Goal: Find specific page/section: Find specific page/section

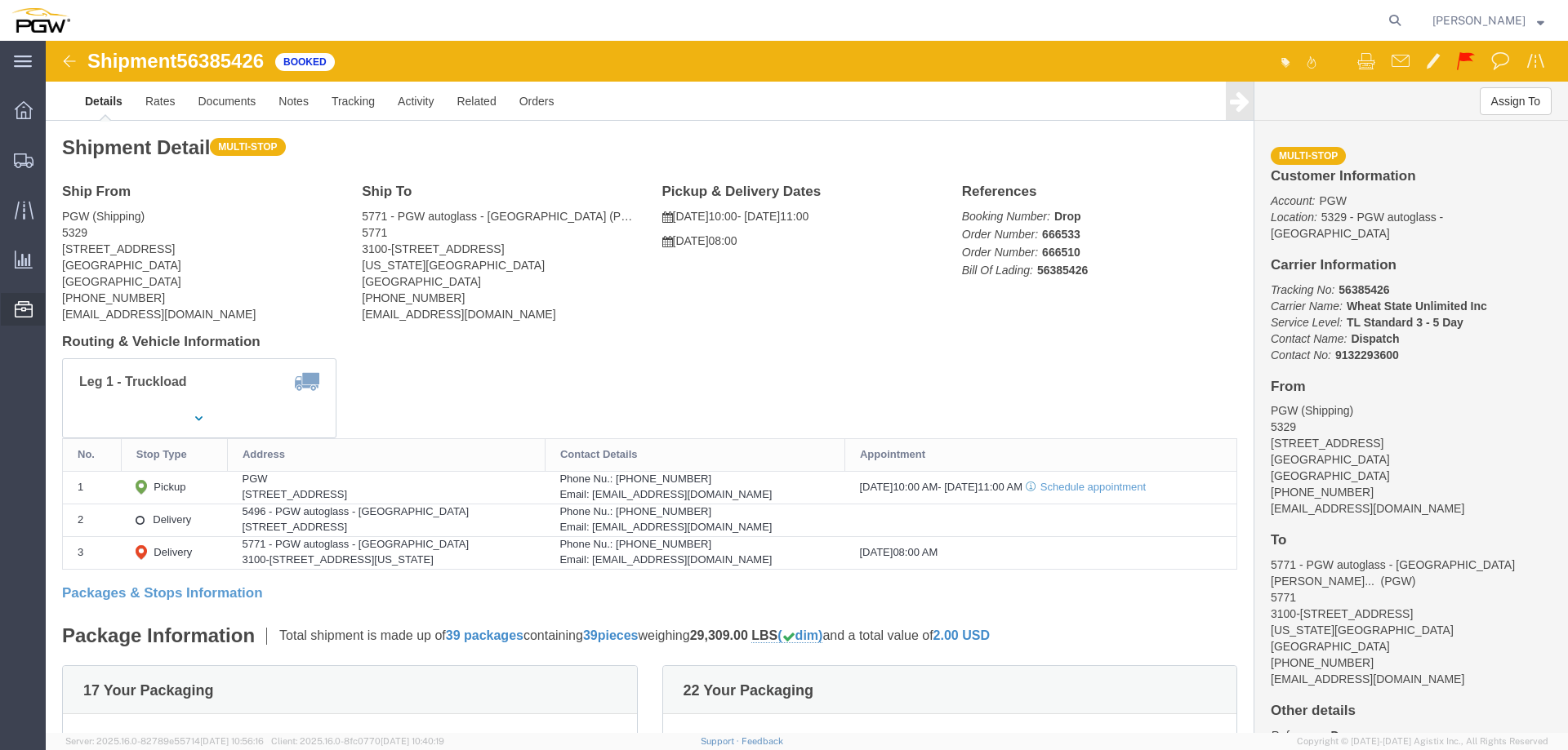
click at [0, 0] on span "Location Appointment" at bounding box center [0, 0] width 0 height 0
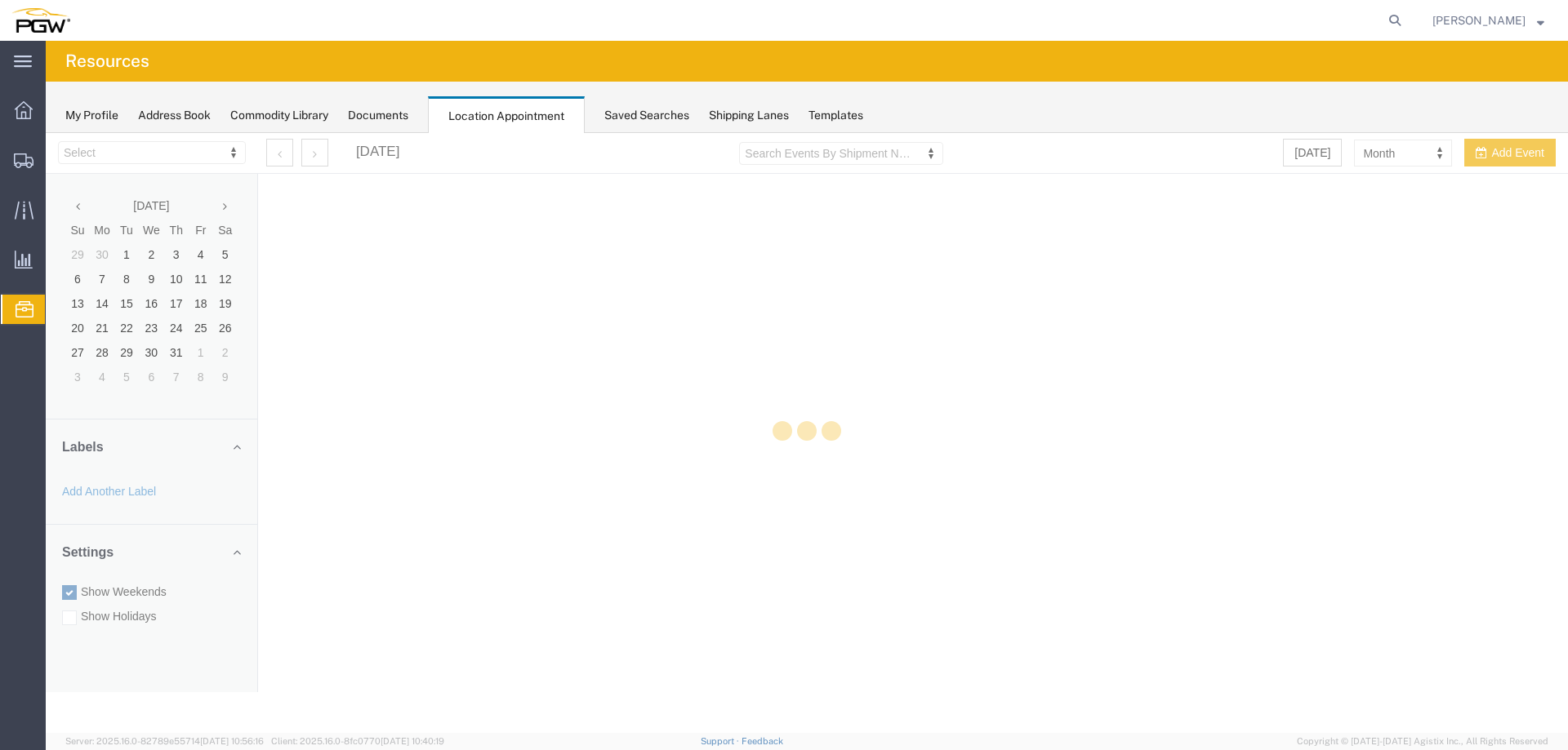
select select "28253"
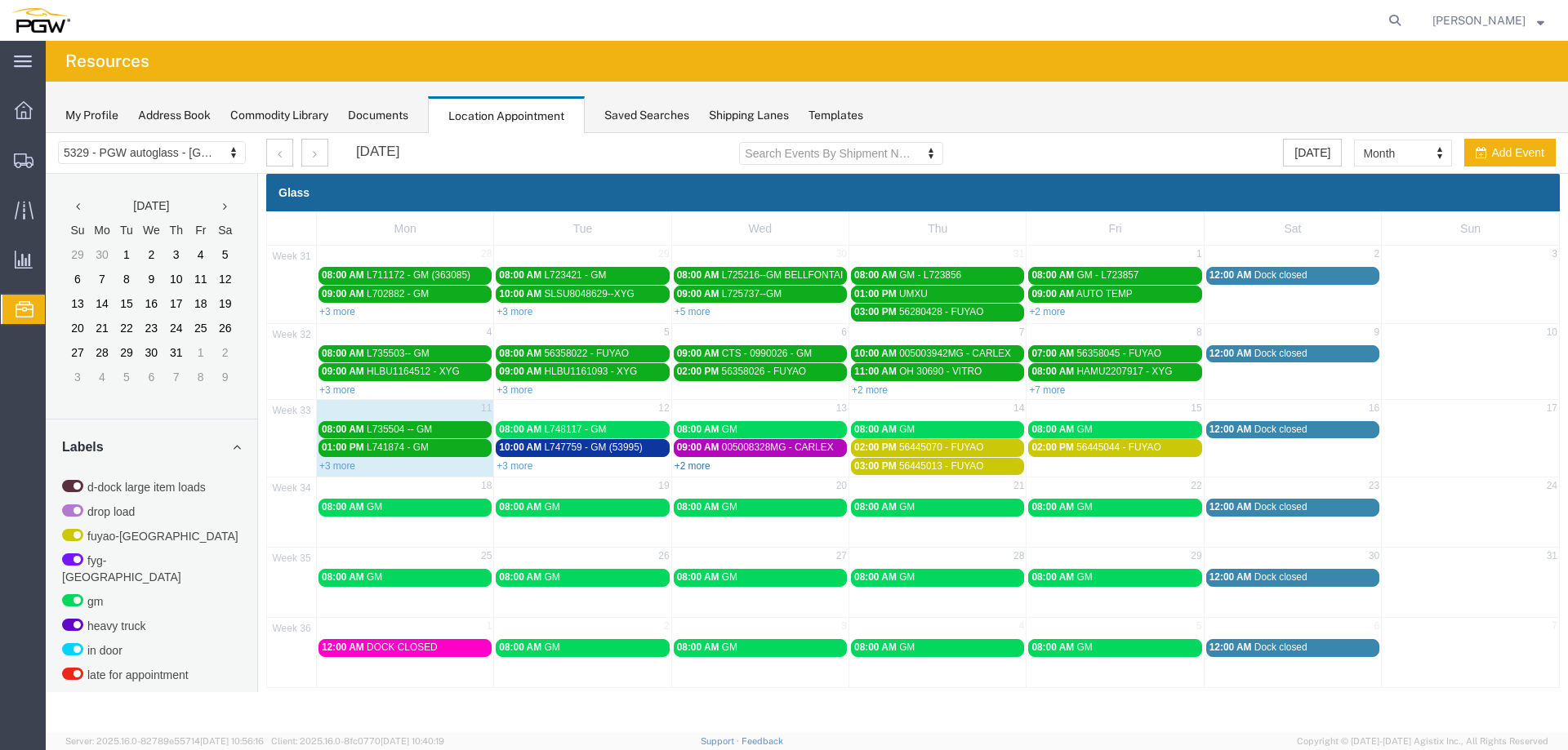
click at [684, 465] on link "+2 more" at bounding box center [692, 465] width 36 height 11
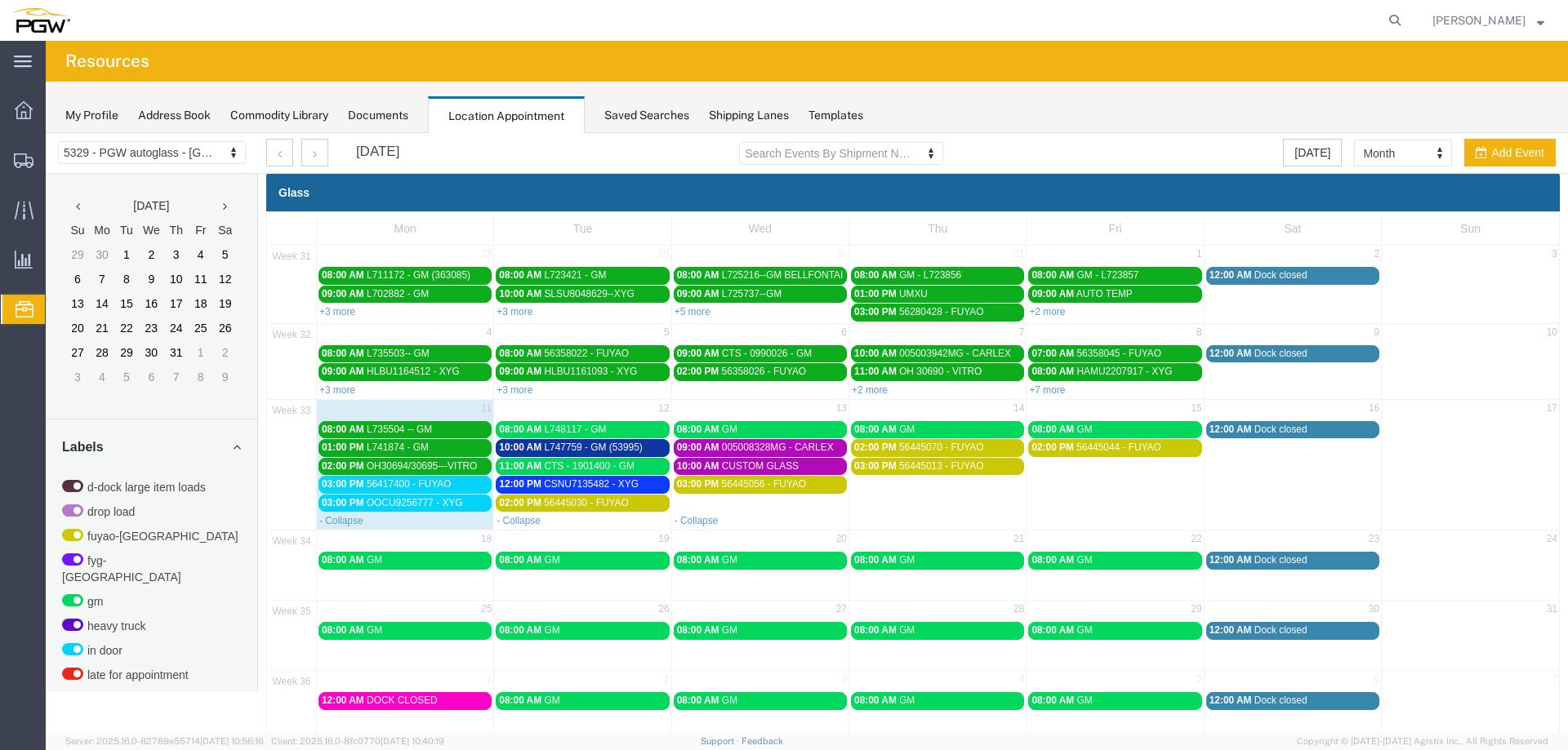
click at [451, 485] on span "56417400 - FUYAO" at bounding box center [409, 484] width 85 height 11
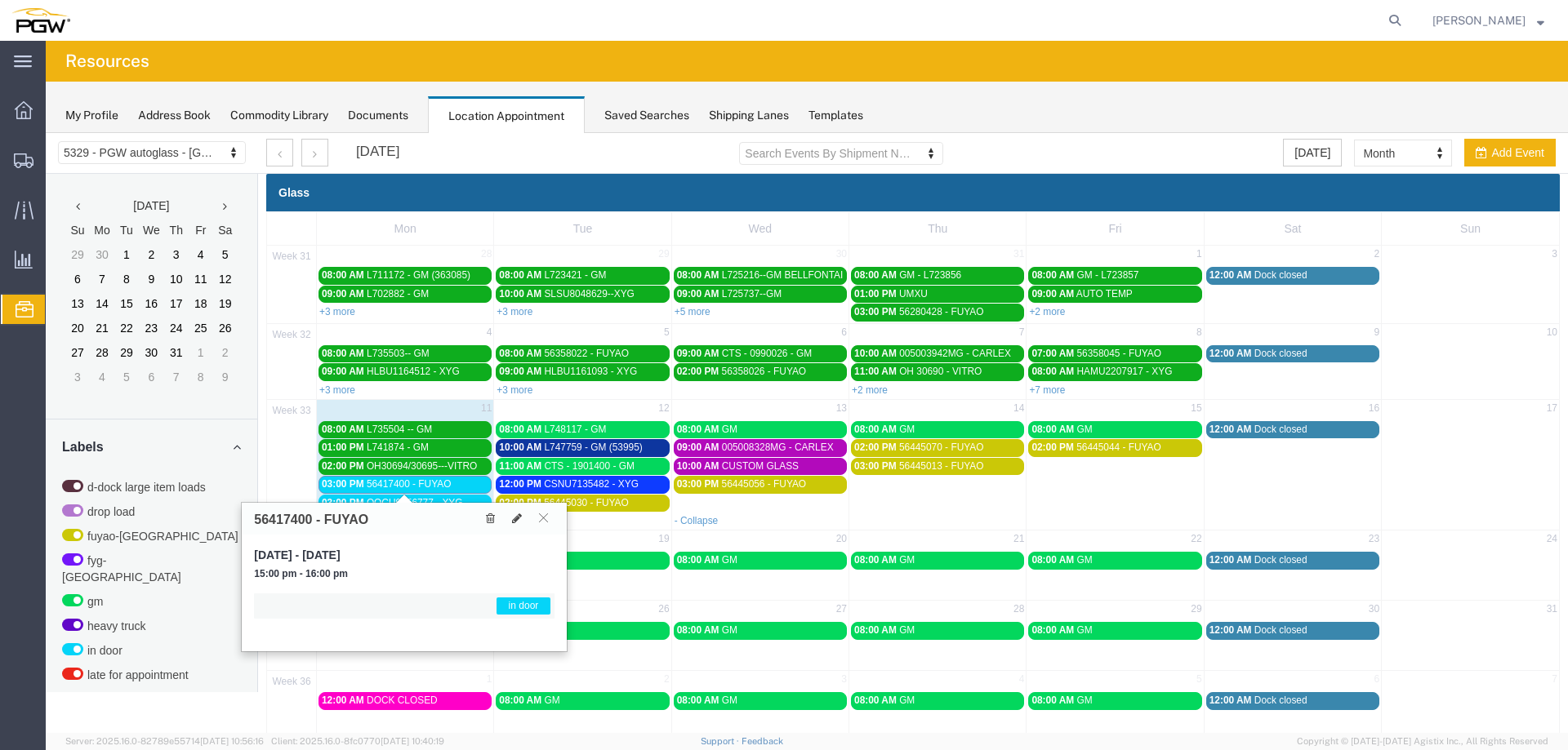
click at [440, 503] on div "56417400 - FUYAO" at bounding box center [404, 519] width 325 height 32
click at [440, 484] on span "56417400 - FUYAO" at bounding box center [409, 484] width 85 height 11
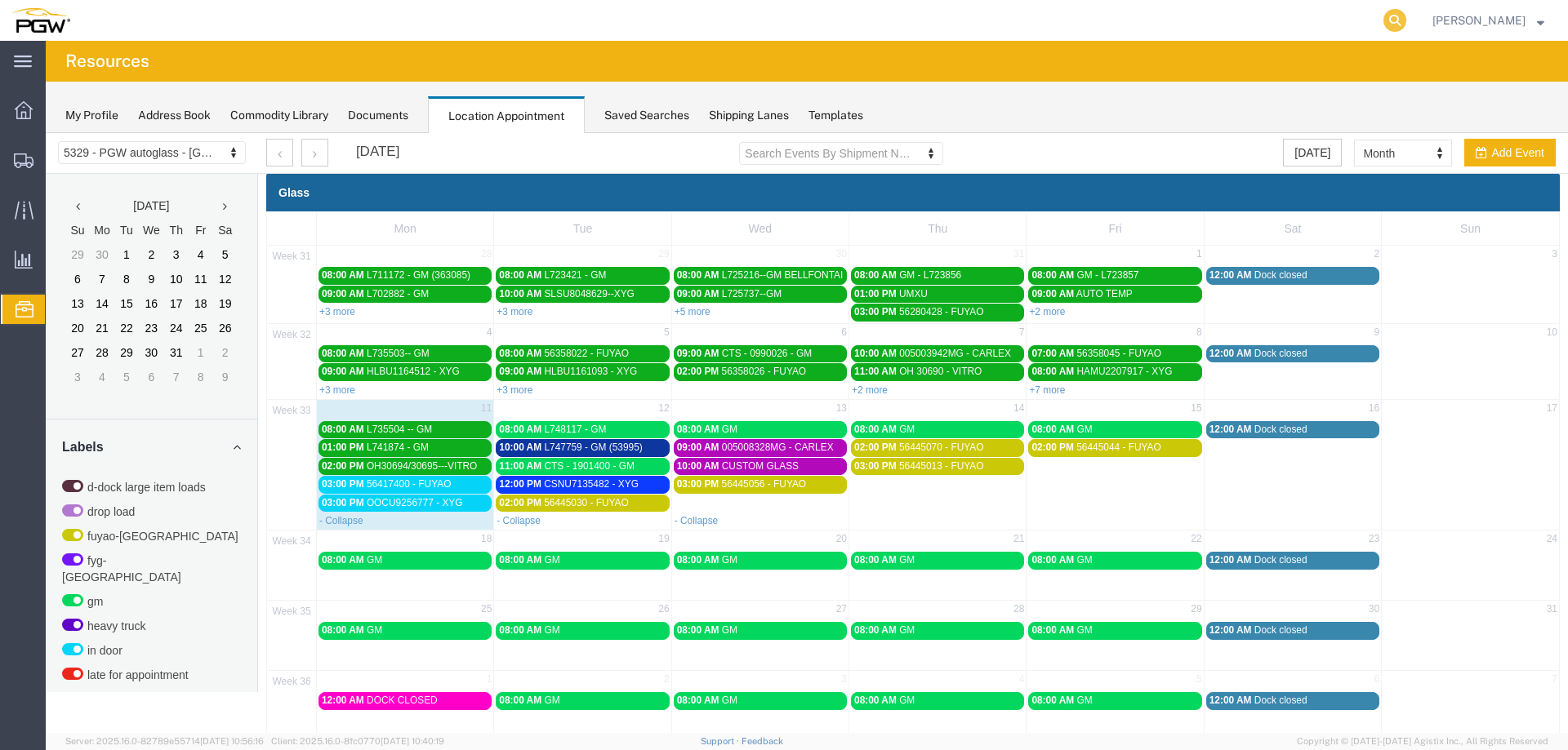
click at [1395, 19] on icon at bounding box center [1395, 20] width 23 height 23
paste input "666667"
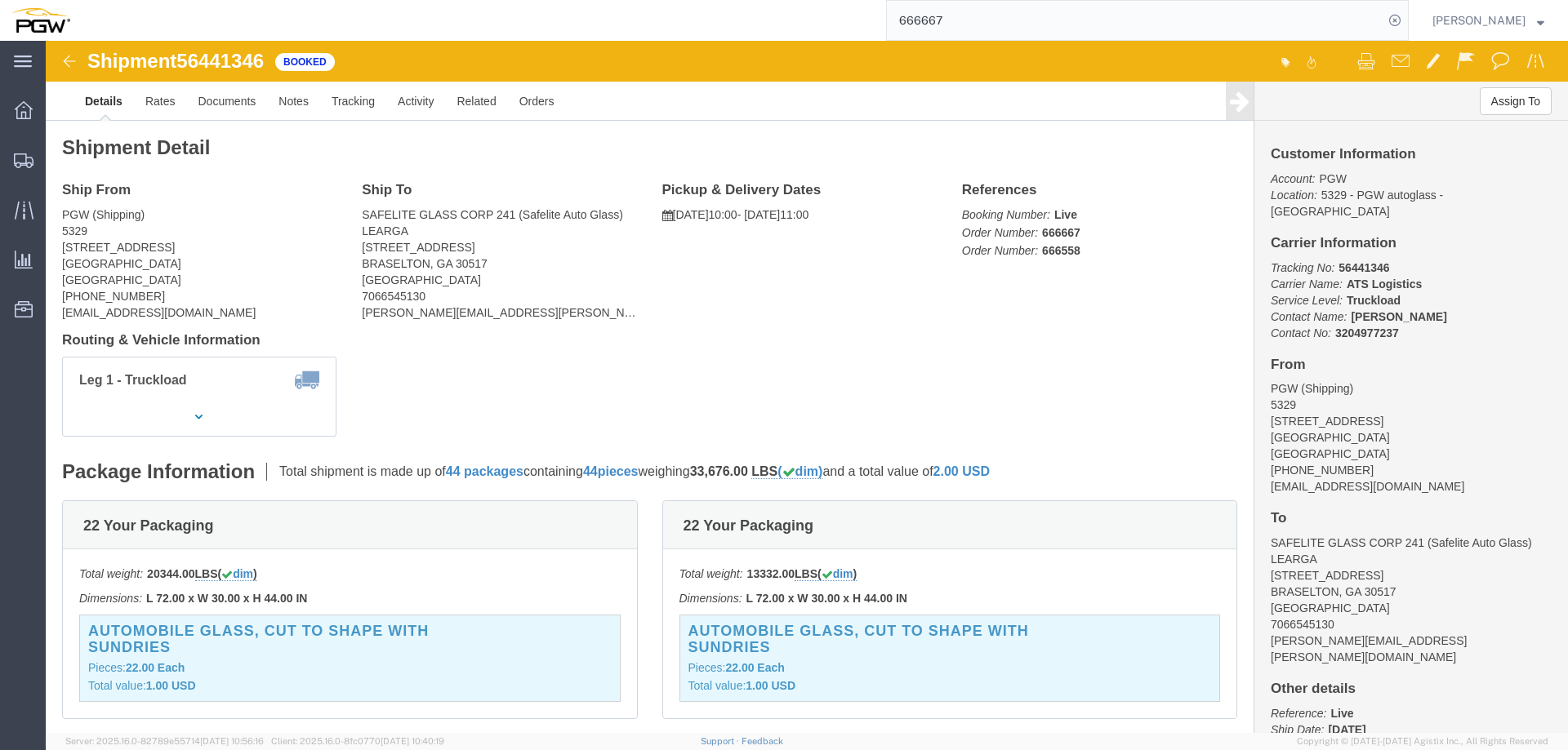
click at [1109, 30] on input "666667" at bounding box center [1134, 20] width 496 height 39
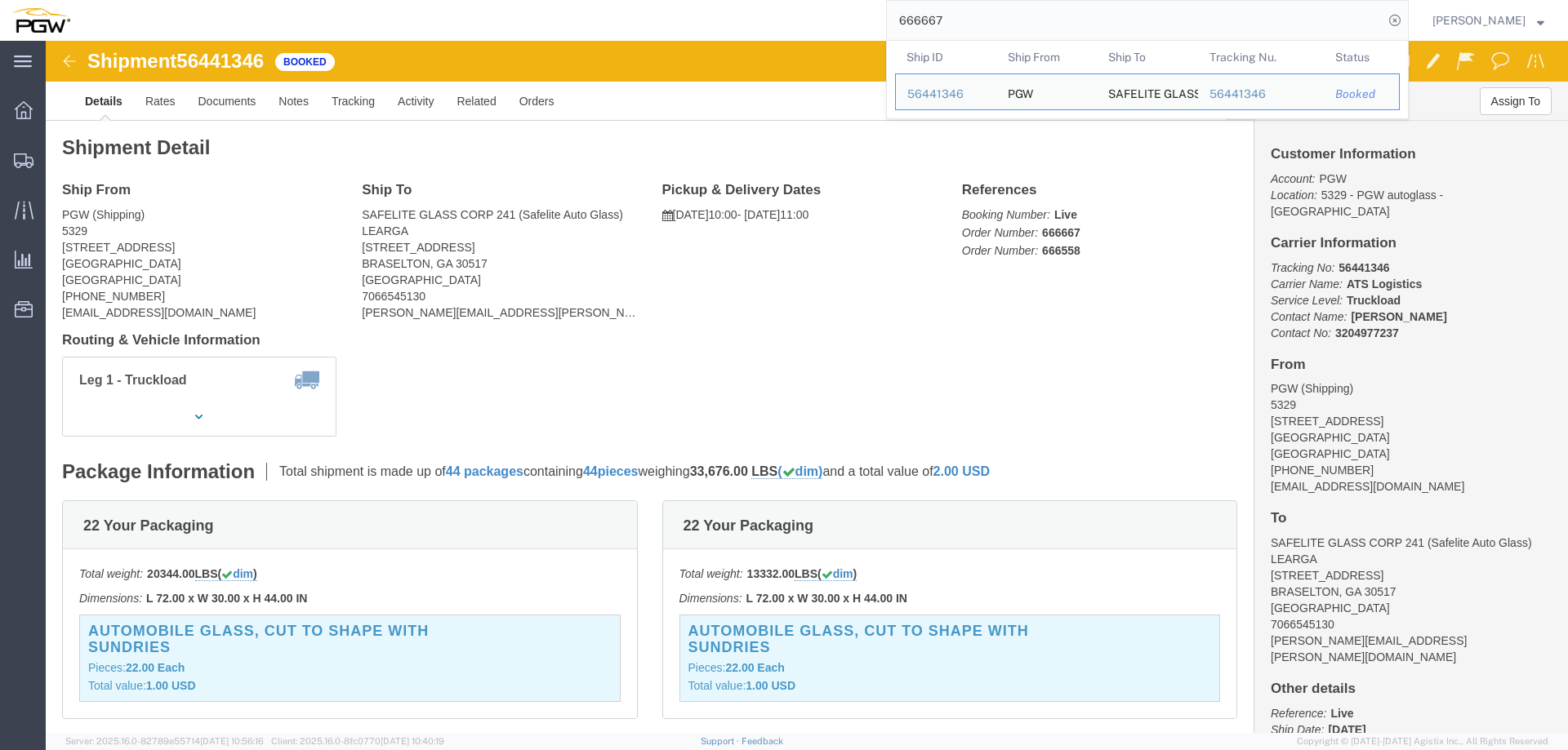
click at [1109, 30] on input "666667" at bounding box center [1134, 20] width 496 height 39
paste input "720"
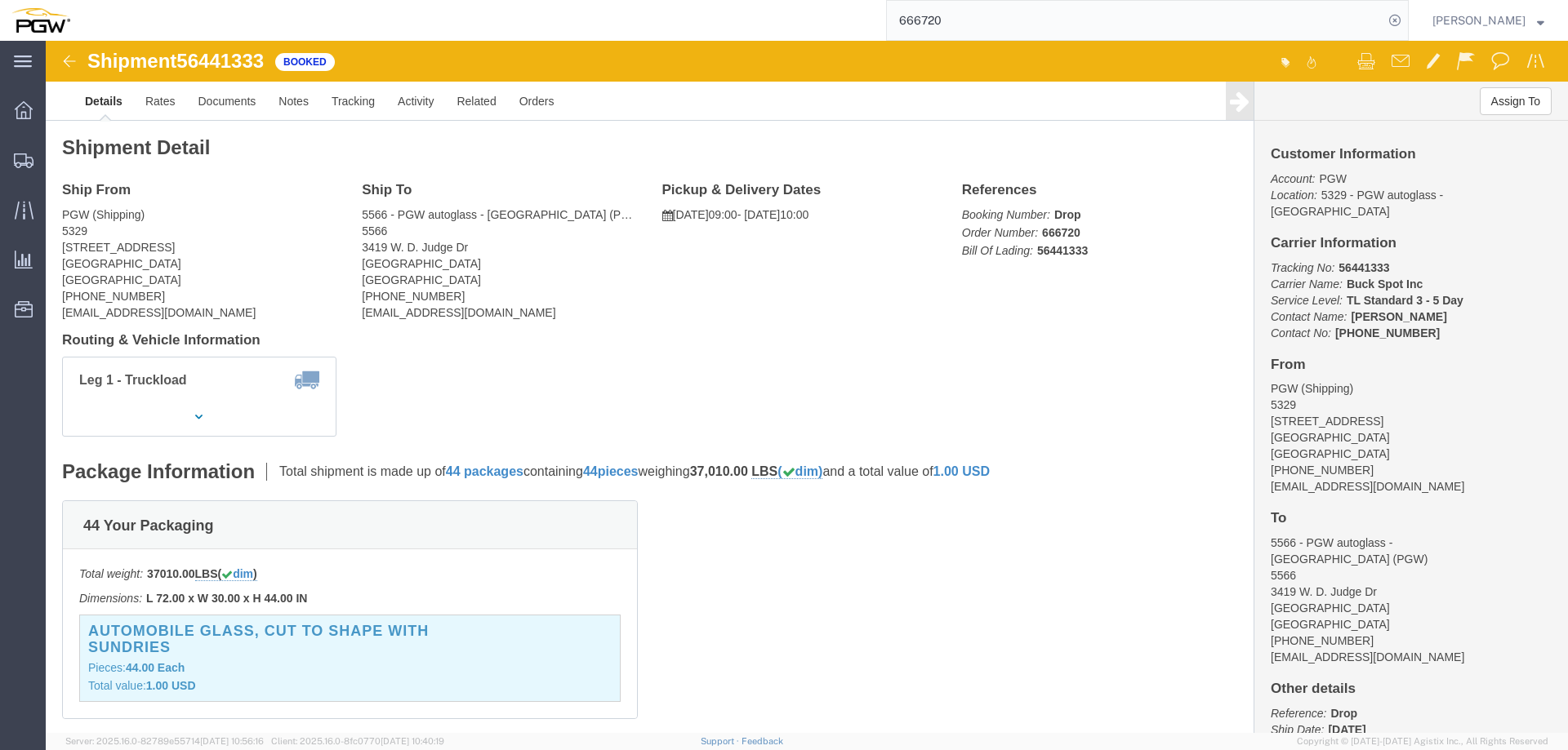
click at [1088, 33] on input "666720" at bounding box center [1134, 20] width 496 height 39
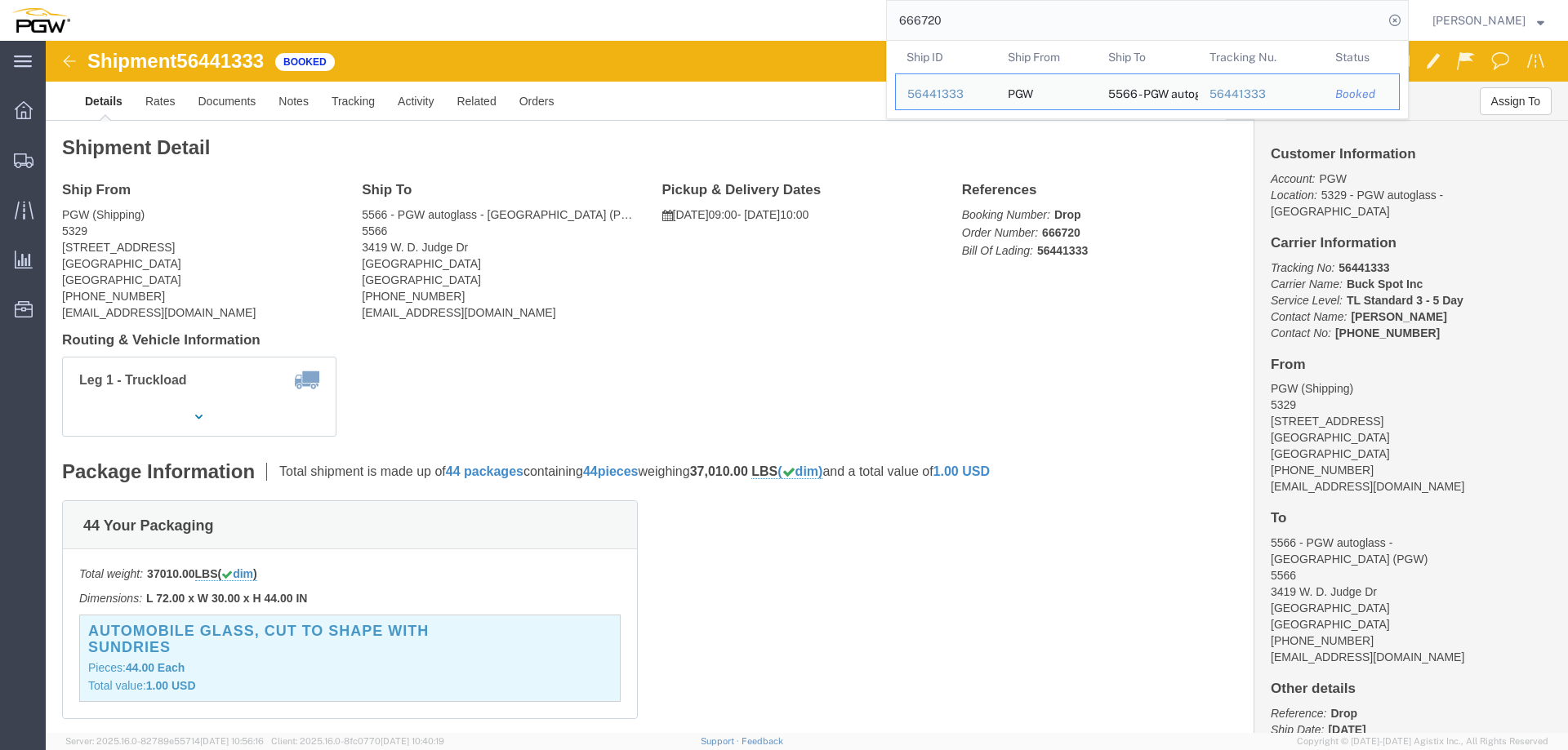
click at [1088, 33] on input "666720" at bounding box center [1134, 20] width 496 height 39
paste input "08"
click at [995, 23] on input "666708" at bounding box center [1134, 20] width 496 height 39
paste input "842"
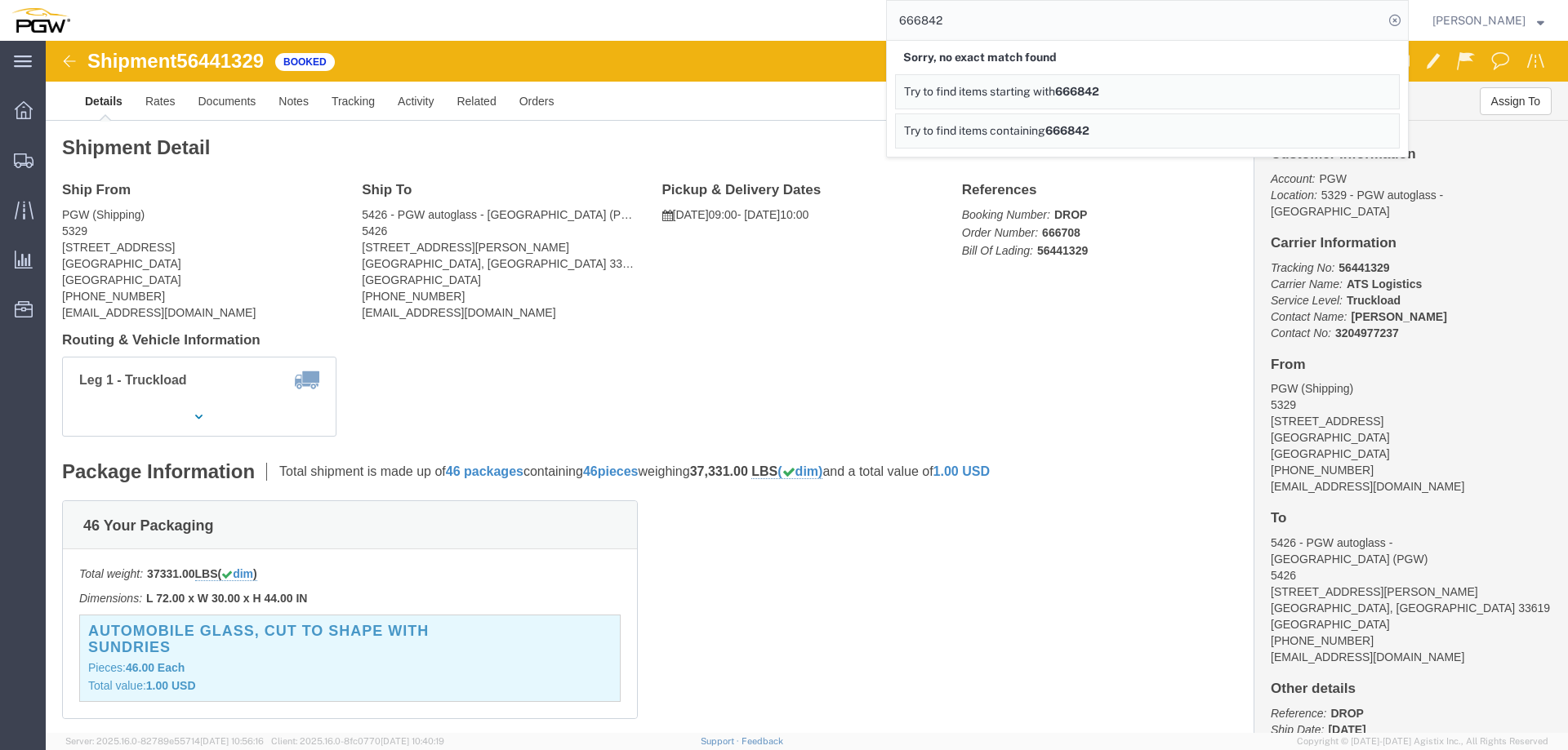
click at [1103, 18] on input "666842" at bounding box center [1134, 20] width 496 height 39
paste input "560"
click at [1046, 16] on input "666560" at bounding box center [1134, 20] width 496 height 39
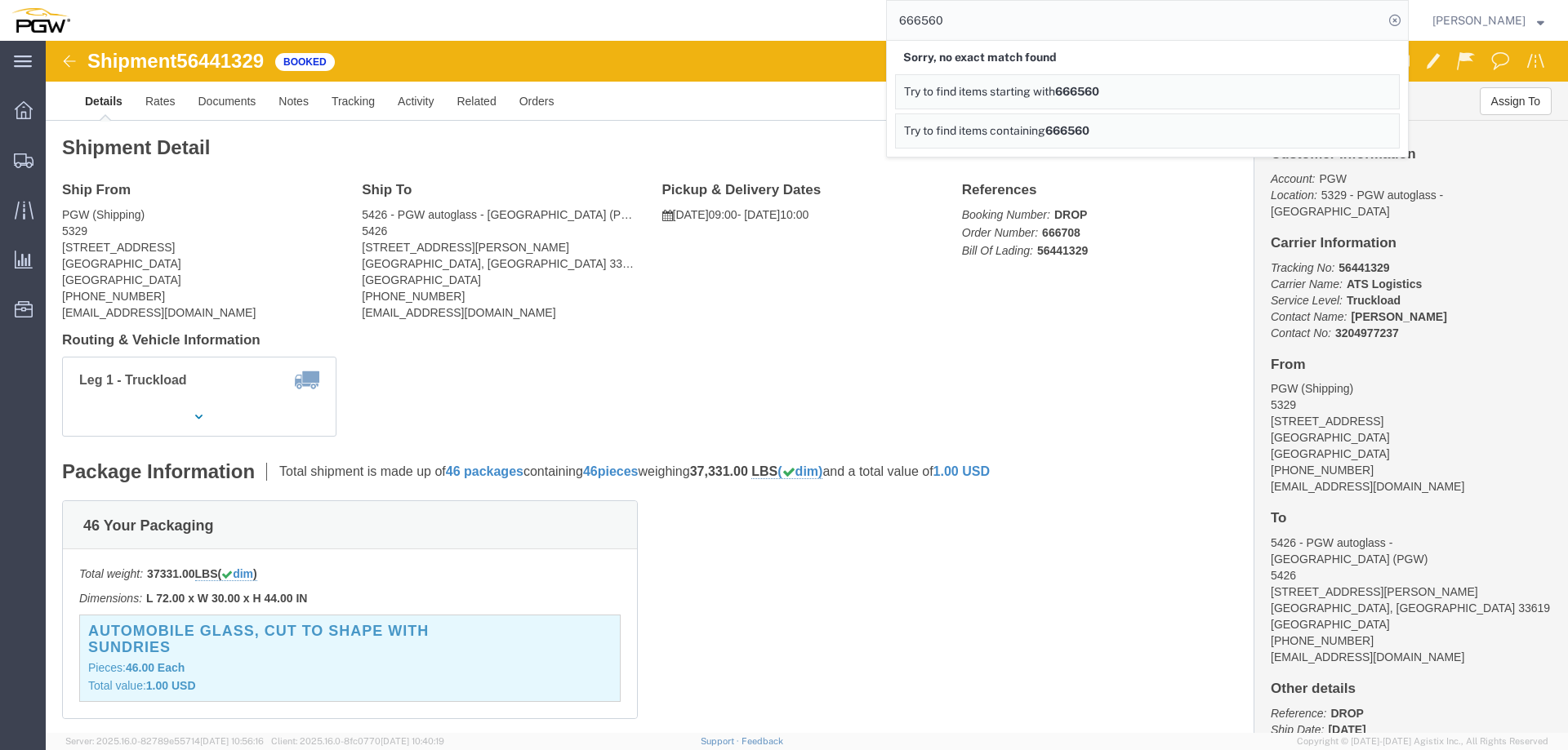
paste input "674"
click at [1099, 20] on input "666674" at bounding box center [1134, 20] width 496 height 39
paste input "9"
click at [1025, 20] on input "666679" at bounding box center [1134, 20] width 496 height 39
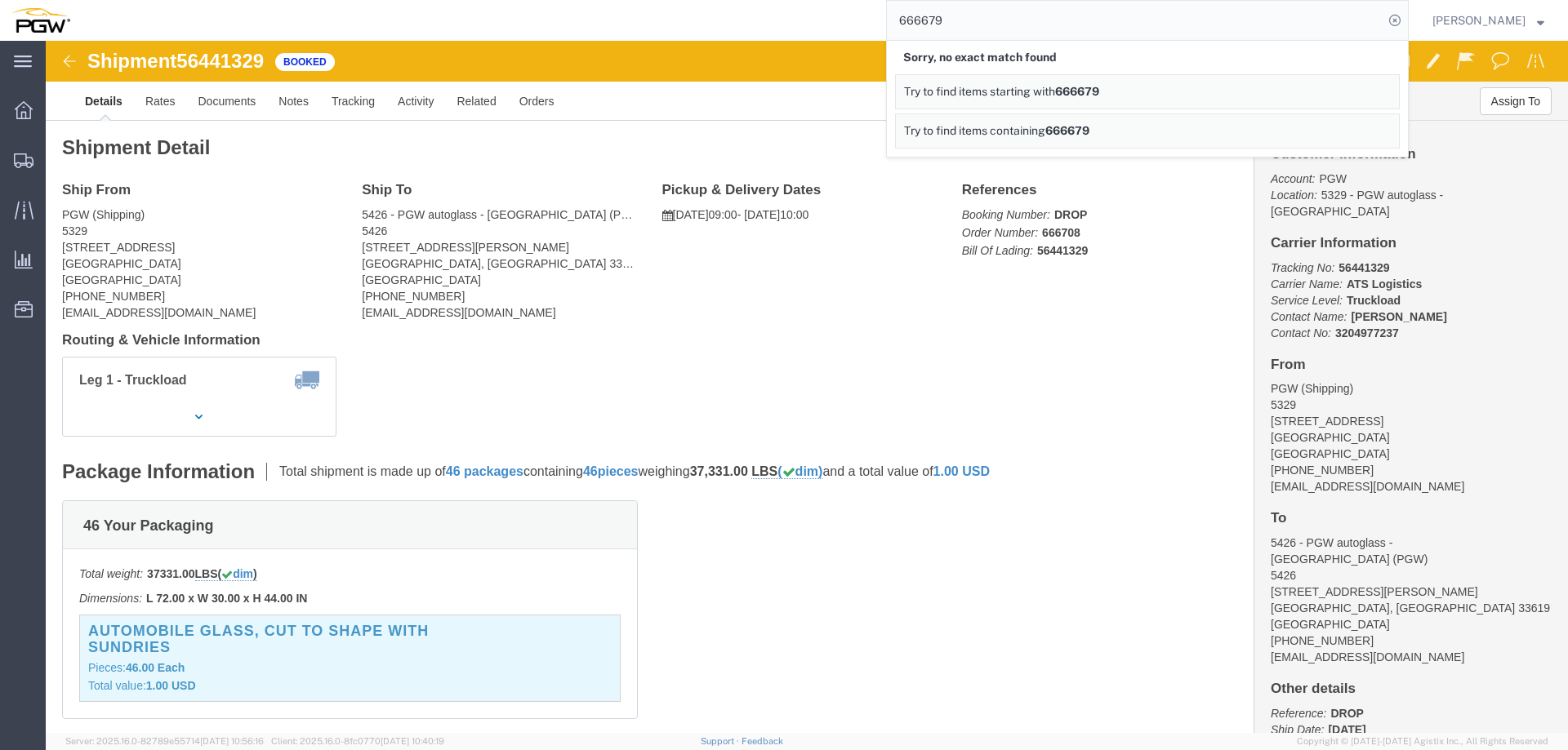
click at [1025, 20] on input "666679" at bounding box center [1134, 20] width 496 height 39
paste input "836"
type input "666836"
click at [1383, 25] on input "666836" at bounding box center [1134, 20] width 496 height 39
click at [1402, 21] on icon at bounding box center [1395, 20] width 23 height 23
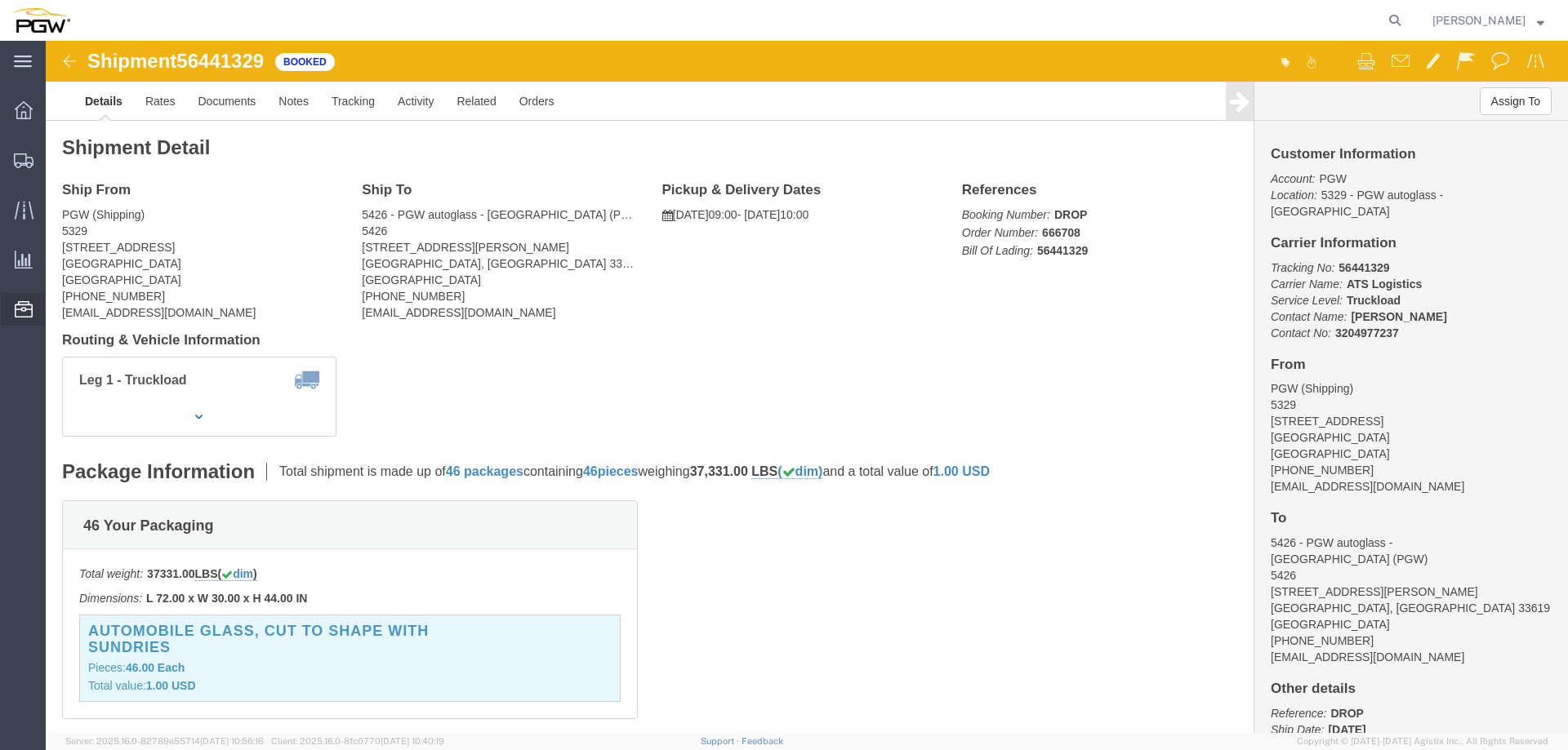
click at [0, 0] on span "Location Appointment" at bounding box center [0, 0] width 0 height 0
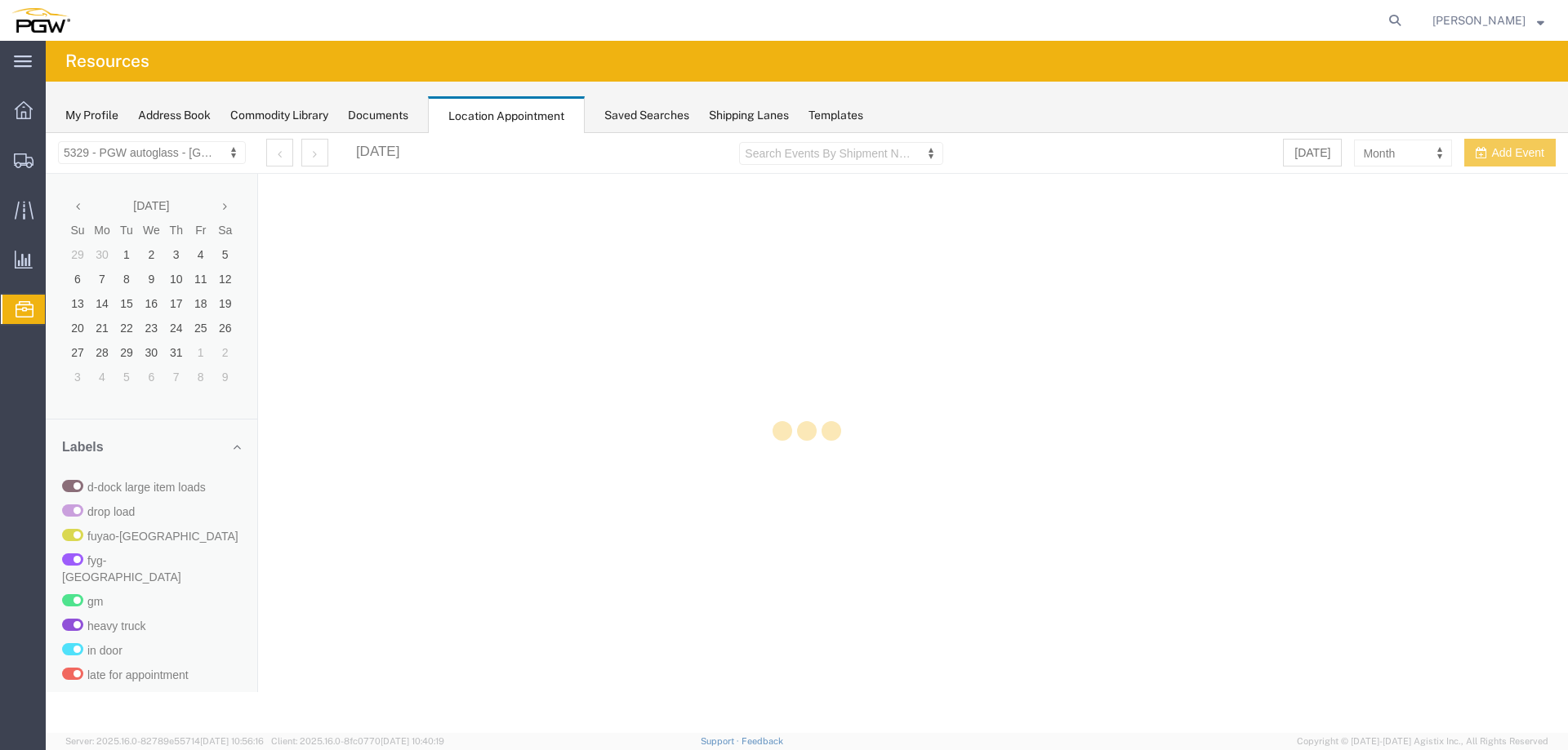
select select "28253"
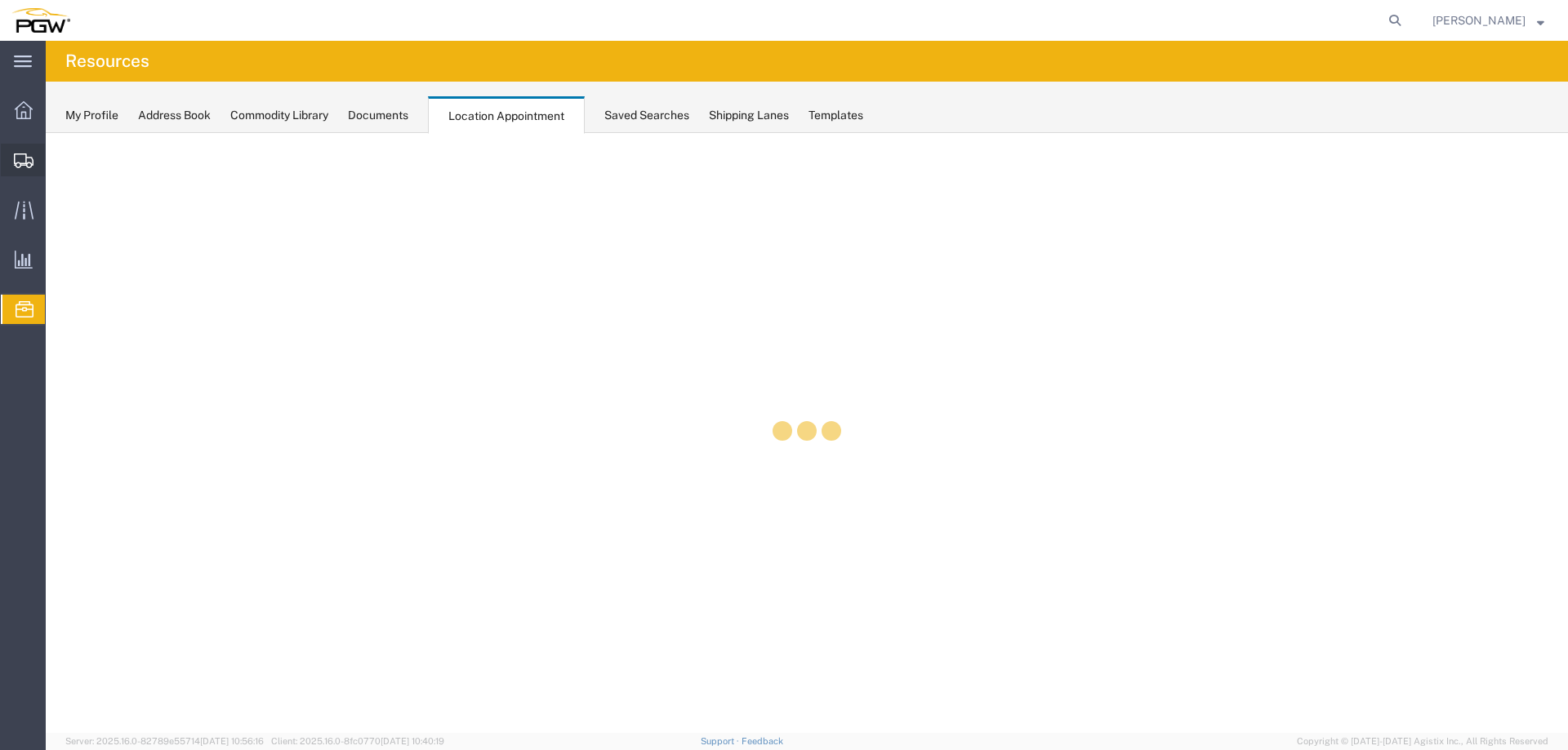
click at [23, 149] on div at bounding box center [24, 160] width 46 height 33
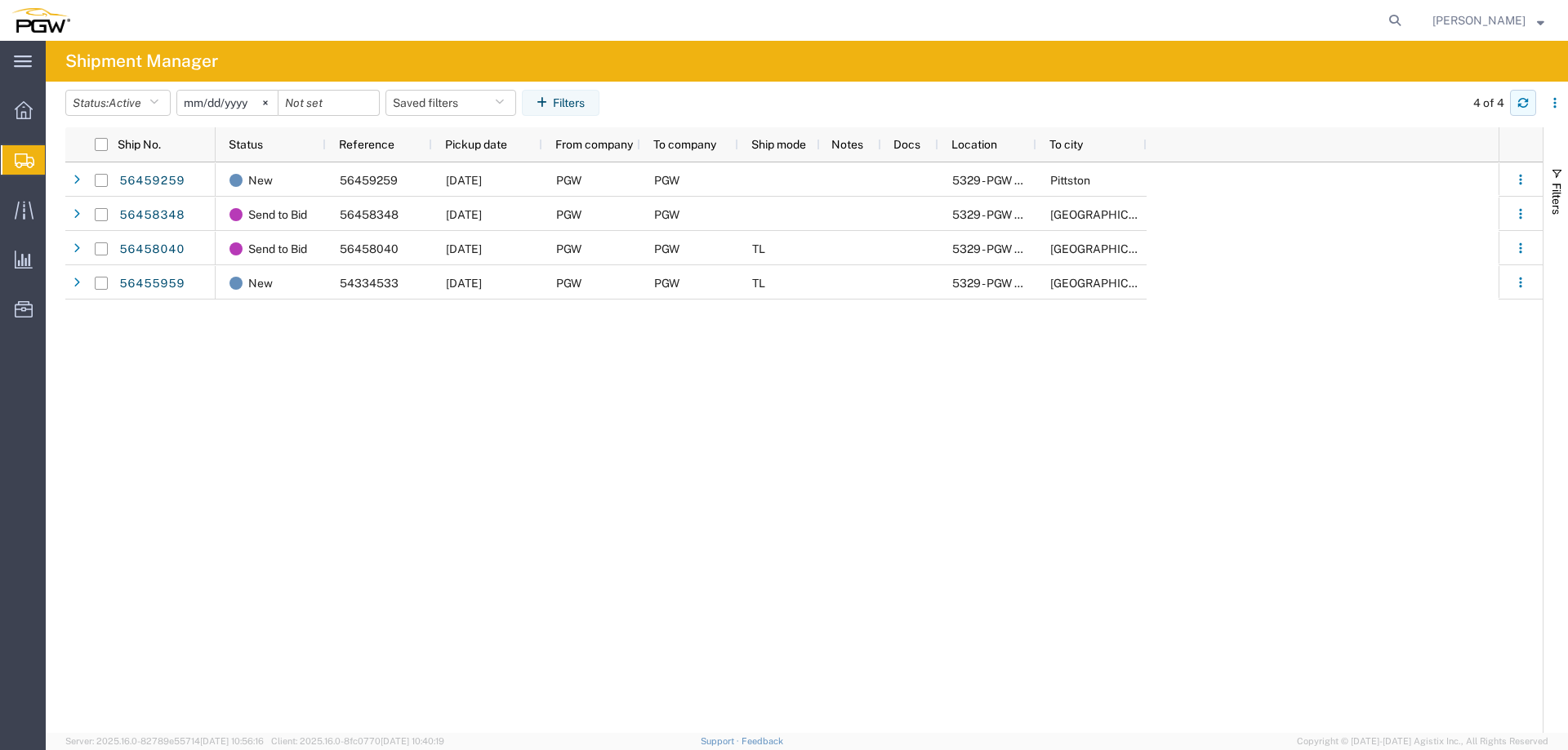
click at [1521, 101] on icon "button" at bounding box center [1522, 103] width 11 height 11
